Goal: Information Seeking & Learning: Check status

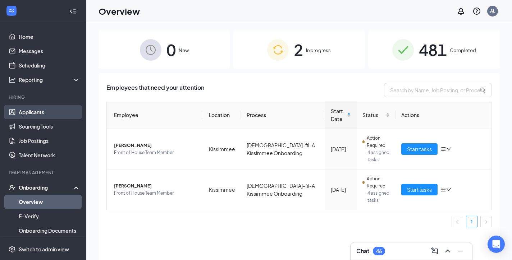
click at [40, 112] on link "Applicants" at bounding box center [49, 112] width 61 height 14
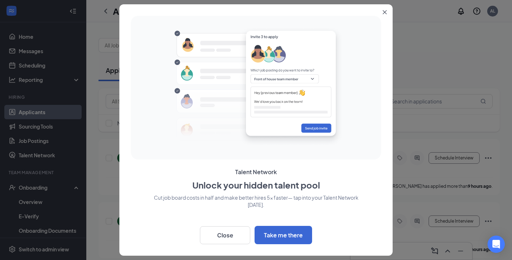
click at [385, 15] on button "Close" at bounding box center [386, 10] width 13 height 13
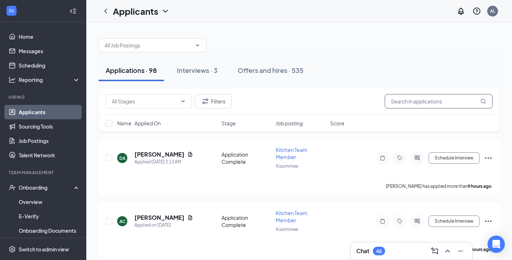
click at [411, 105] on input "text" at bounding box center [439, 101] width 108 height 14
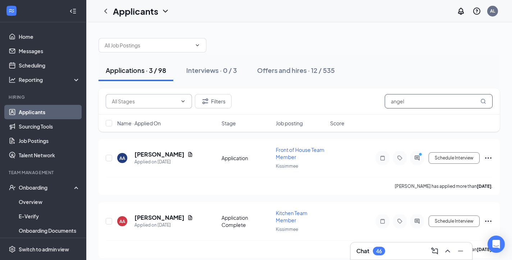
type input "angel"
click at [182, 99] on icon "ChevronDown" at bounding box center [183, 102] width 6 height 6
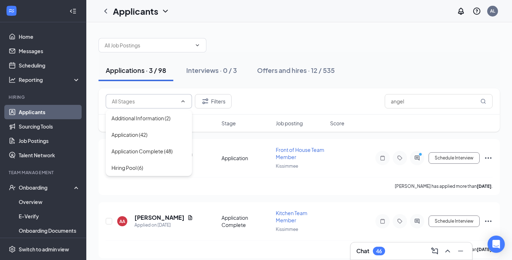
click at [224, 86] on div "Applications · 3 / 98 Interviews · 0 / 3 Offers and hires · 12 / 535" at bounding box center [299, 70] width 401 height 36
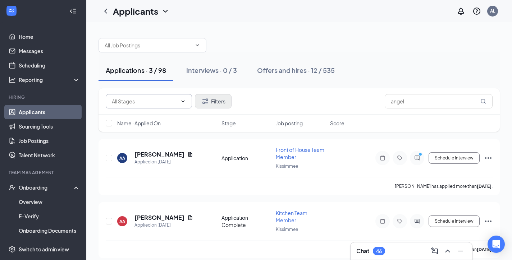
click at [218, 97] on button "Filters" at bounding box center [213, 101] width 37 height 14
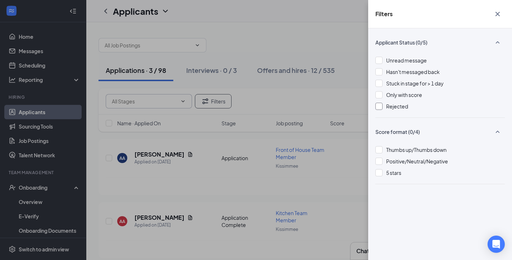
click at [383, 106] on div "Rejected" at bounding box center [439, 106] width 129 height 8
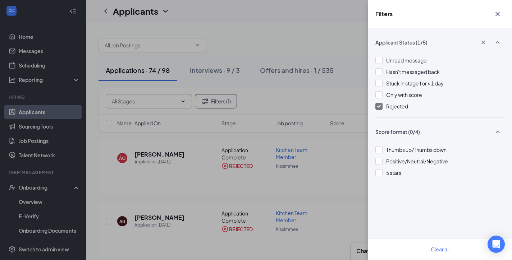
click at [498, 14] on icon "Cross" at bounding box center [497, 14] width 4 height 4
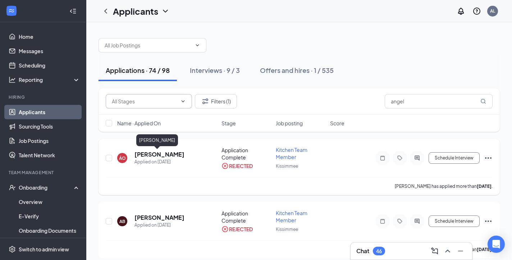
click at [154, 156] on h5 "[PERSON_NAME]" at bounding box center [159, 155] width 50 height 8
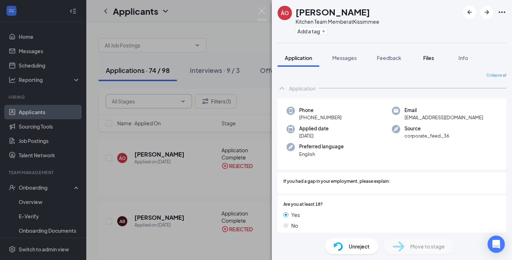
click at [425, 55] on span "Files" at bounding box center [428, 58] width 11 height 6
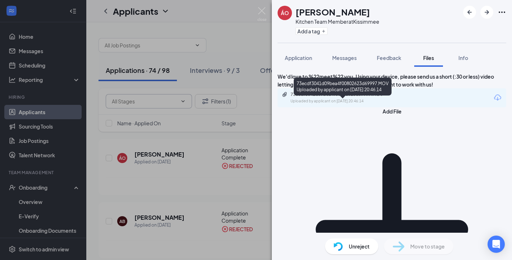
click at [360, 104] on div "Uploaded by applicant on [DATE] 20:46:14" at bounding box center [344, 102] width 108 height 6
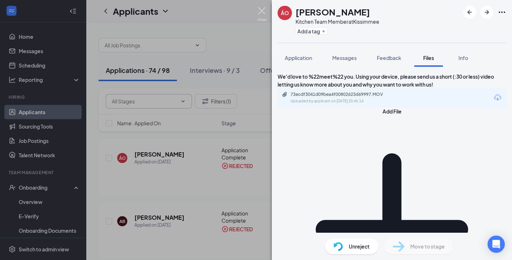
click at [260, 11] on img at bounding box center [261, 14] width 9 height 14
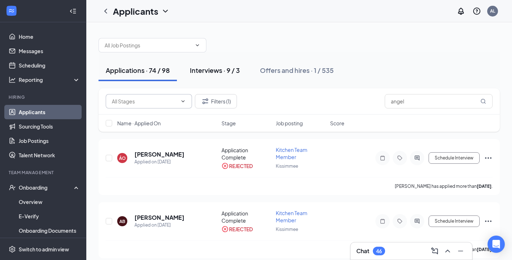
click at [221, 73] on div "Interviews · 9 / 3" at bounding box center [215, 70] width 50 height 9
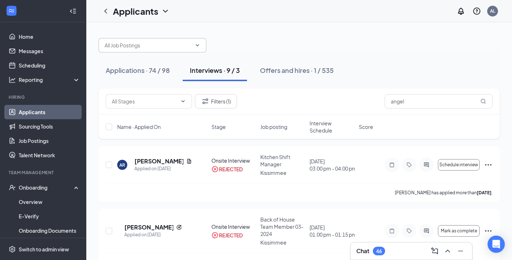
click at [194, 48] on span at bounding box center [196, 45] width 7 height 6
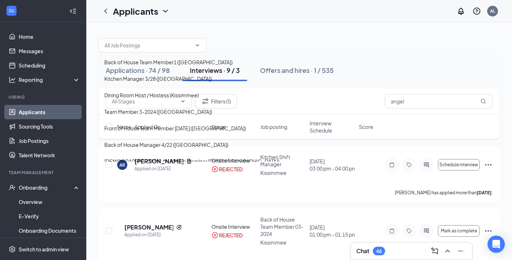
click at [233, 52] on div at bounding box center [299, 42] width 401 height 22
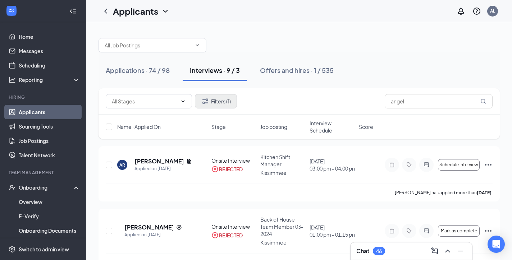
click at [208, 103] on icon "Filter" at bounding box center [205, 101] width 6 height 5
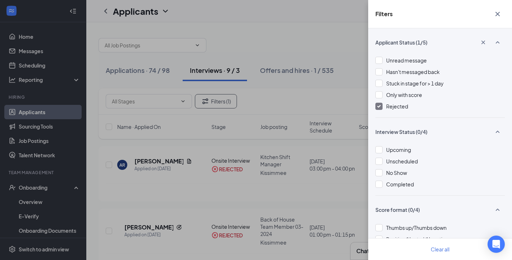
click at [380, 109] on div at bounding box center [378, 106] width 7 height 7
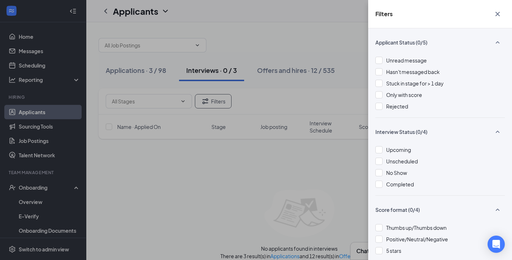
click at [499, 10] on icon "Cross" at bounding box center [497, 14] width 9 height 9
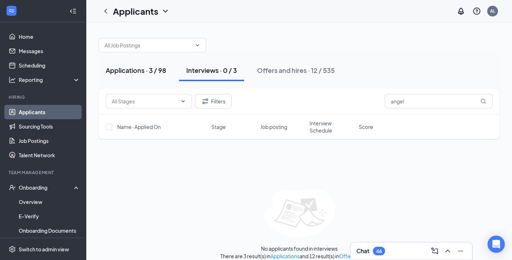
click at [149, 71] on div "Applications · 3 / 98" at bounding box center [136, 70] width 60 height 9
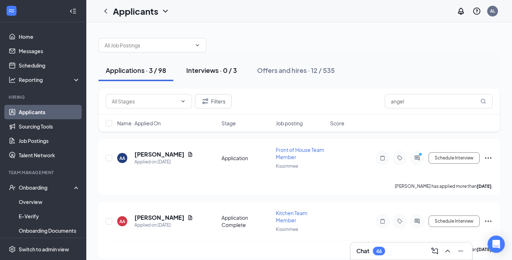
click at [216, 76] on button "Interviews · 0 / 3" at bounding box center [211, 71] width 65 height 22
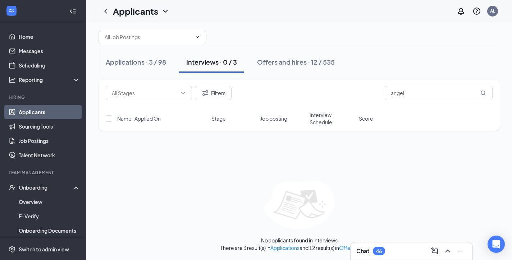
scroll to position [8, 0]
click at [142, 65] on div "Applications · 3 / 98" at bounding box center [136, 62] width 60 height 9
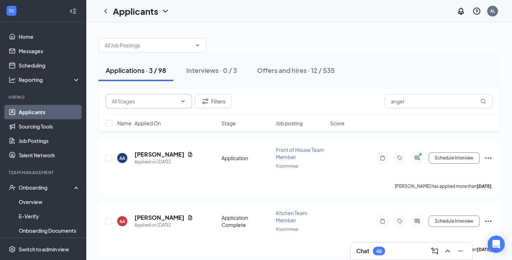
click at [180, 104] on span at bounding box center [149, 101] width 86 height 14
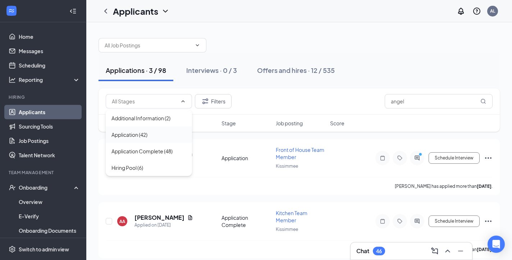
click at [147, 135] on div "Application (42)" at bounding box center [129, 135] width 36 height 8
type input "Application (42)"
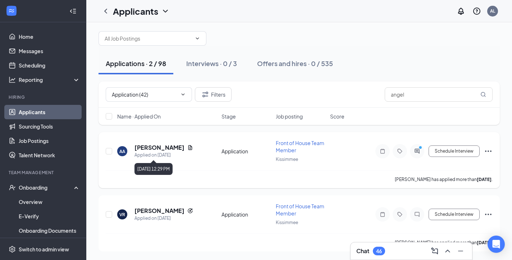
scroll to position [7, 0]
click at [218, 98] on button "Filters" at bounding box center [213, 94] width 37 height 14
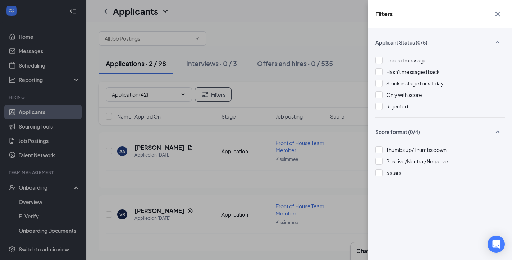
click at [496, 12] on icon "Cross" at bounding box center [497, 14] width 9 height 9
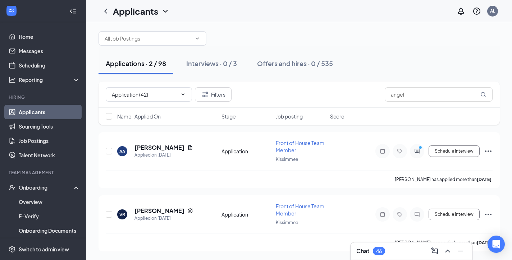
click at [14, 8] on icon "WorkstreamLogo" at bounding box center [11, 10] width 7 height 7
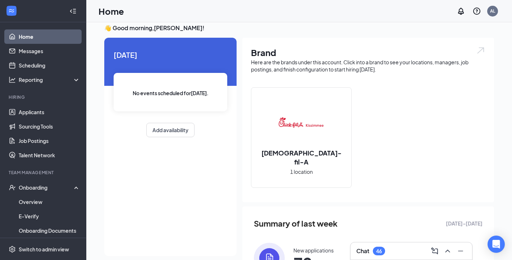
scroll to position [10, 0]
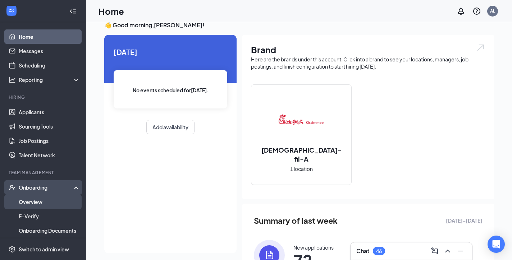
click at [50, 206] on link "Overview" at bounding box center [49, 202] width 61 height 14
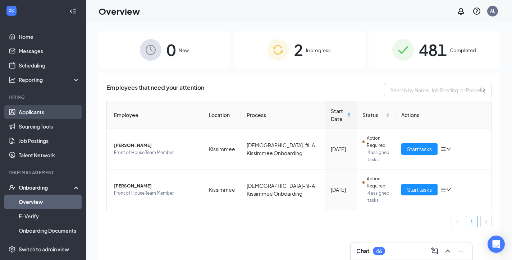
click at [38, 114] on link "Applicants" at bounding box center [49, 112] width 61 height 14
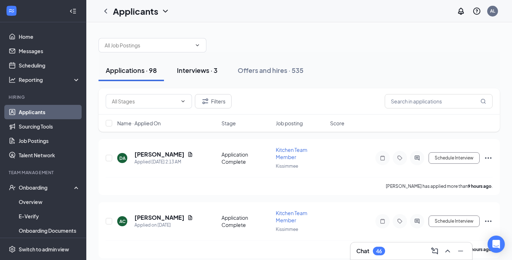
click at [206, 71] on div "Interviews · 3" at bounding box center [197, 70] width 41 height 9
